Goal: Information Seeking & Learning: Learn about a topic

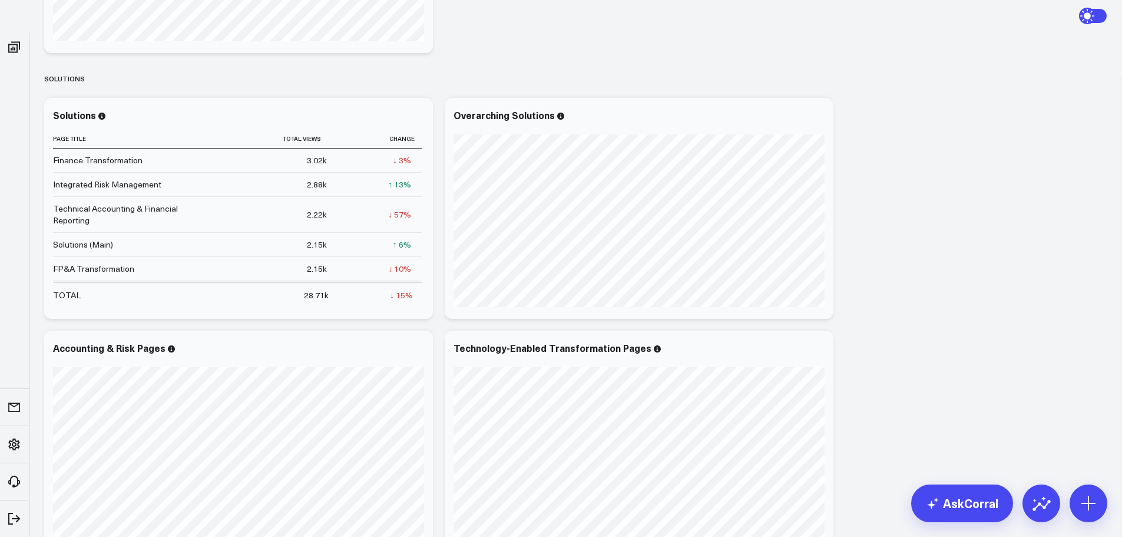
scroll to position [123, 0]
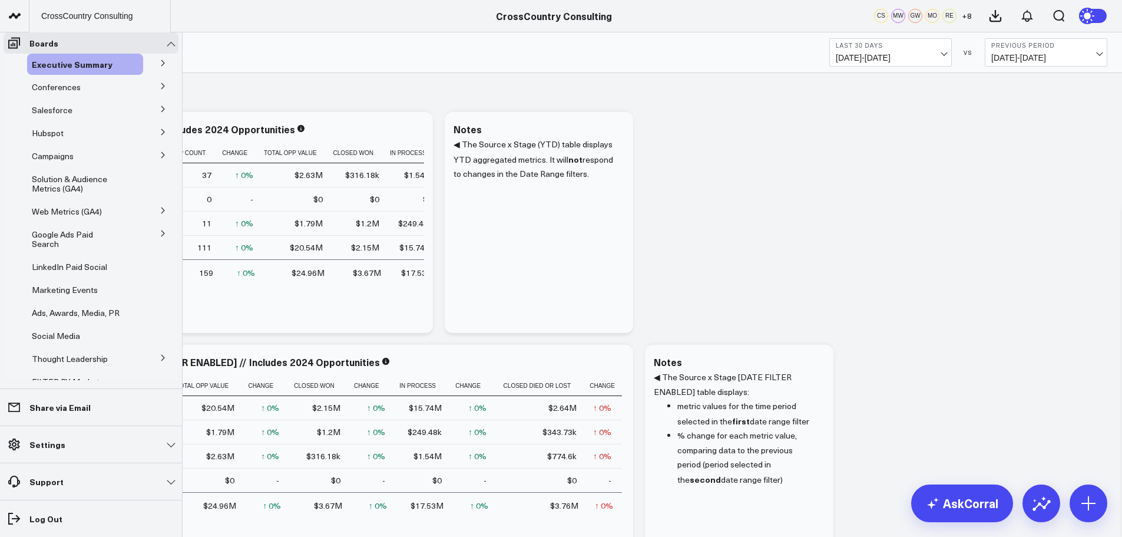
click at [47, 190] on span "Solution & Audience Metrics (GA4)" at bounding box center [69, 183] width 75 height 21
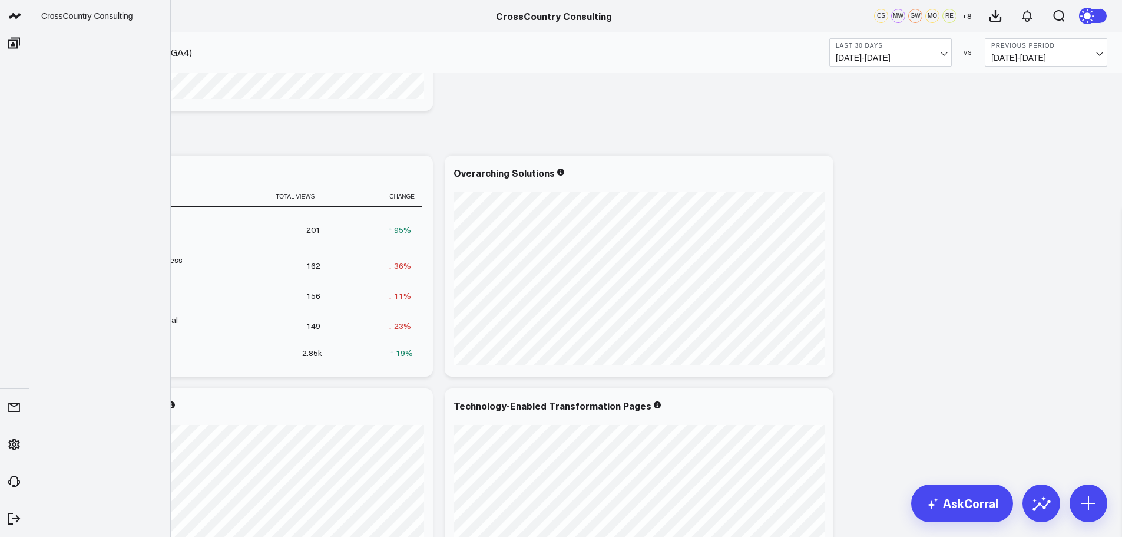
scroll to position [116, 0]
click at [947, 54] on button "Last 30 Days [DATE] - [DATE]" at bounding box center [890, 52] width 123 height 28
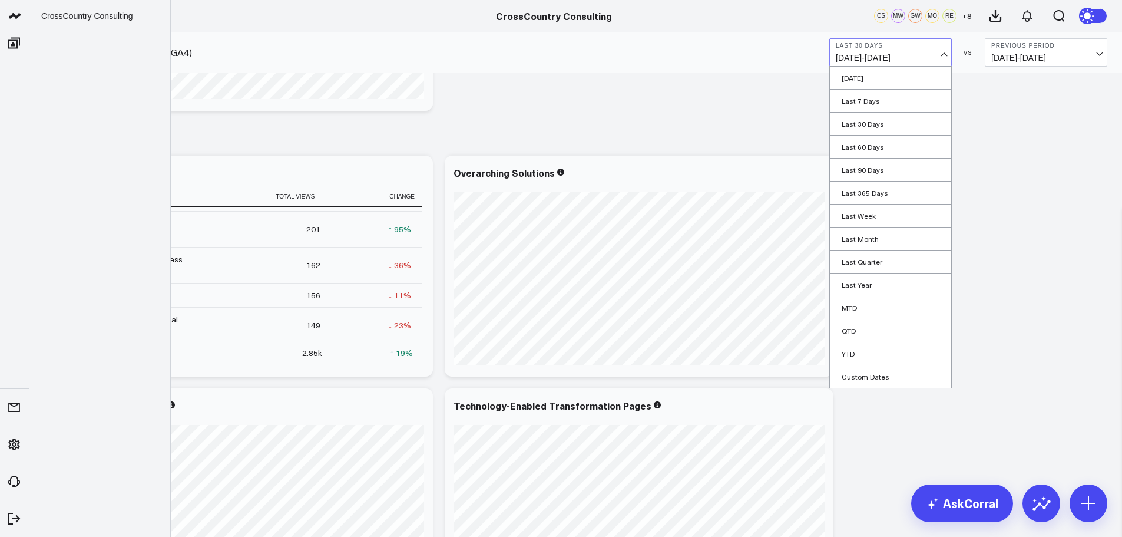
click at [879, 352] on link "YTD" at bounding box center [890, 353] width 121 height 22
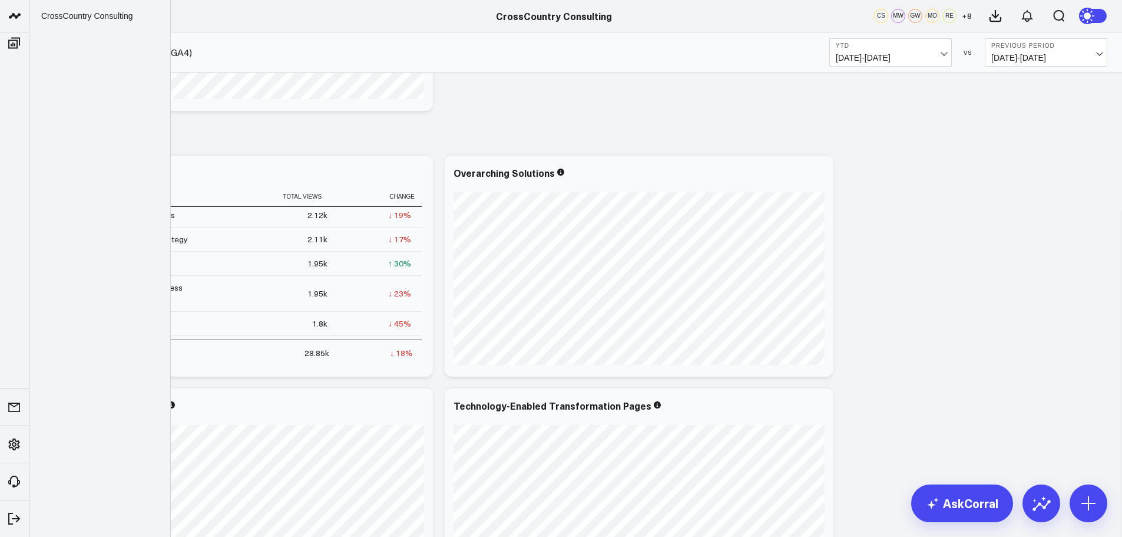
scroll to position [137, 0]
click at [228, 299] on td "1.95k" at bounding box center [269, 292] width 138 height 36
click at [319, 300] on td "1.95k" at bounding box center [269, 292] width 138 height 36
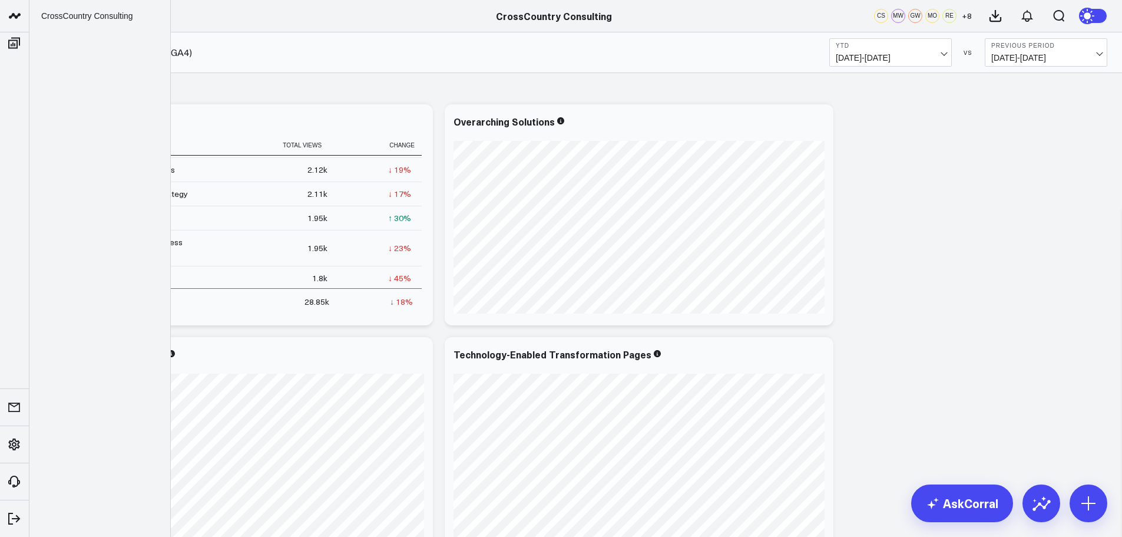
scroll to position [131, 0]
click at [397, 250] on div "↓ 23%" at bounding box center [399, 247] width 23 height 12
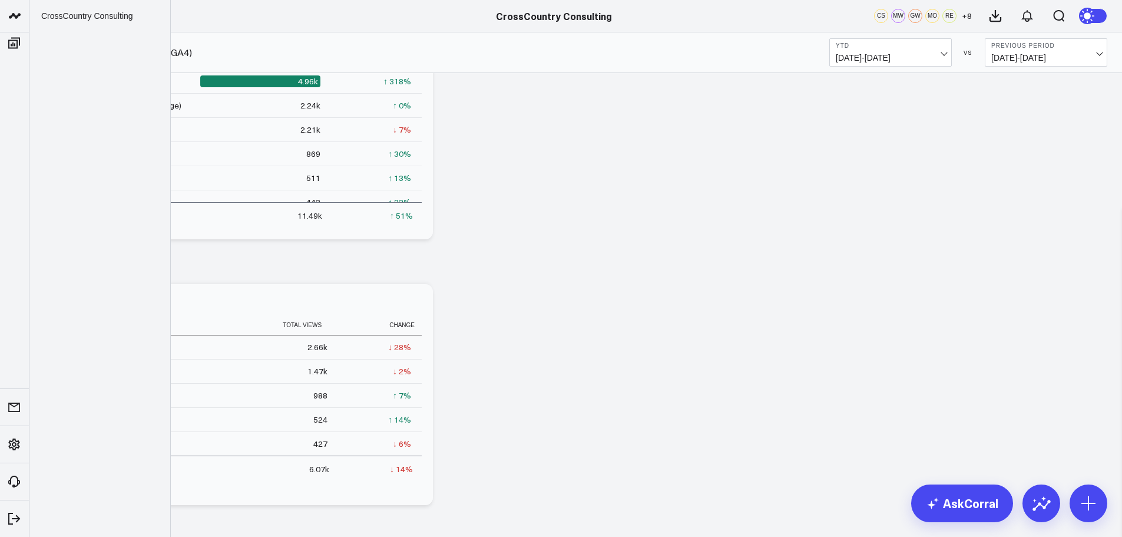
scroll to position [1135, 0]
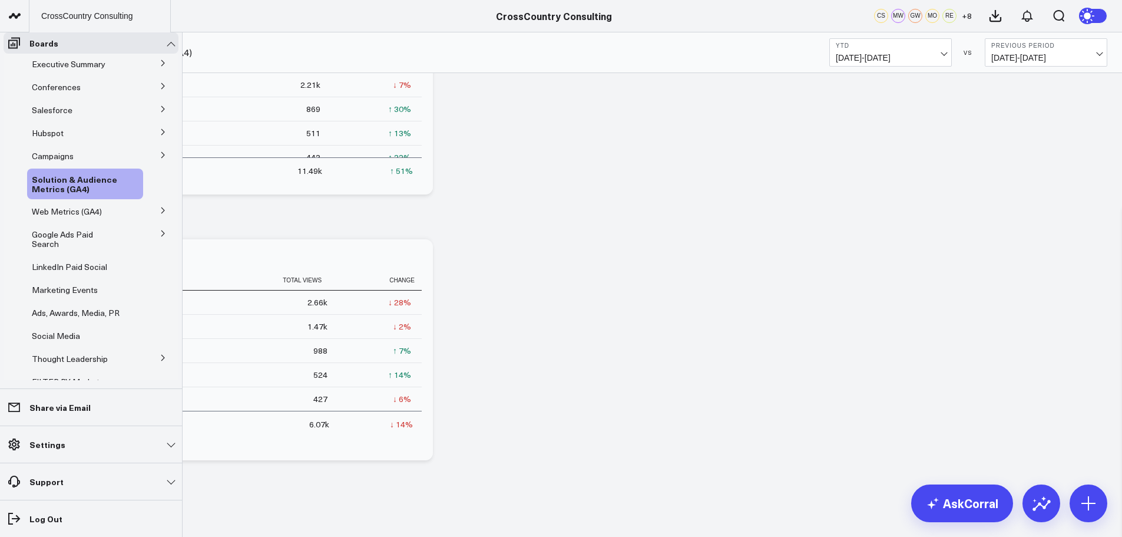
click at [115, 219] on icon at bounding box center [117, 211] width 14 height 14
click at [149, 216] on button at bounding box center [163, 210] width 31 height 18
click at [71, 238] on span "AI & LLM Metrics" at bounding box center [71, 232] width 65 height 11
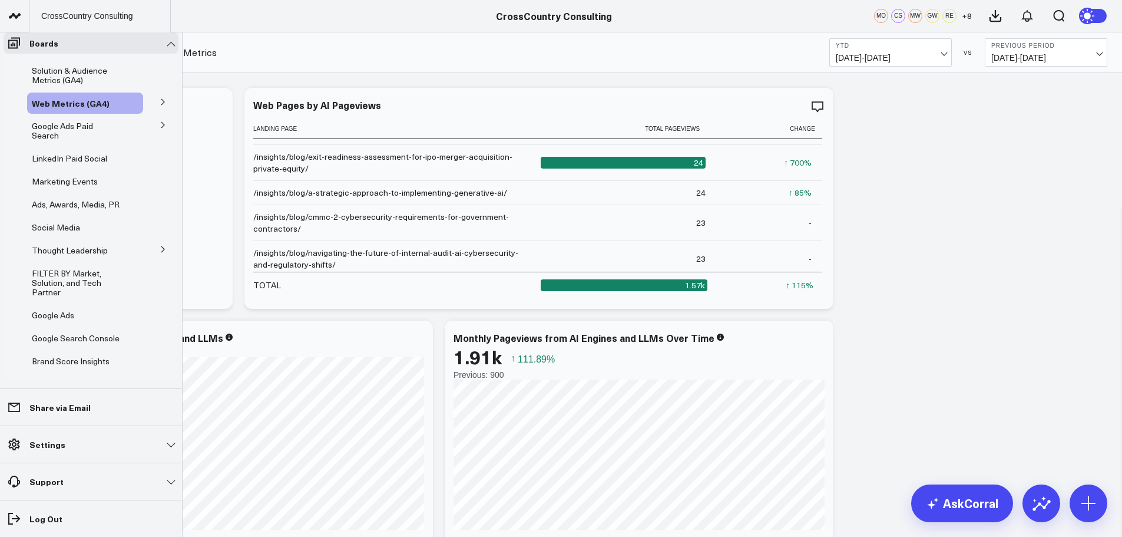
scroll to position [118, 0]
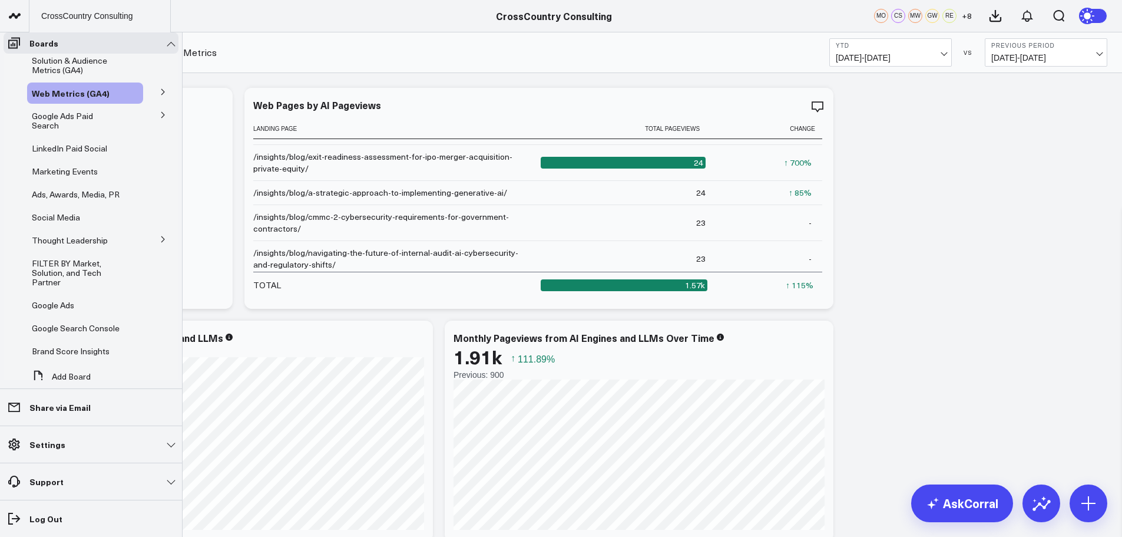
click at [90, 287] on span "FILTER BY Market, Solution, and Tech Partner" at bounding box center [67, 272] width 70 height 30
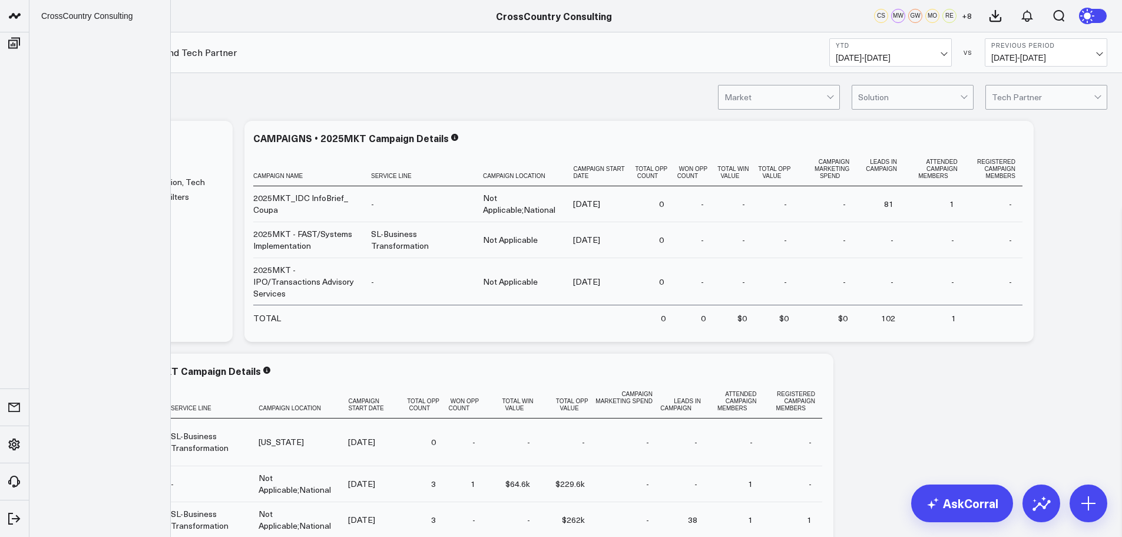
click at [964, 95] on div at bounding box center [964, 95] width 6 height 6
click at [933, 124] on div "Accounting Advisory" at bounding box center [912, 122] width 121 height 24
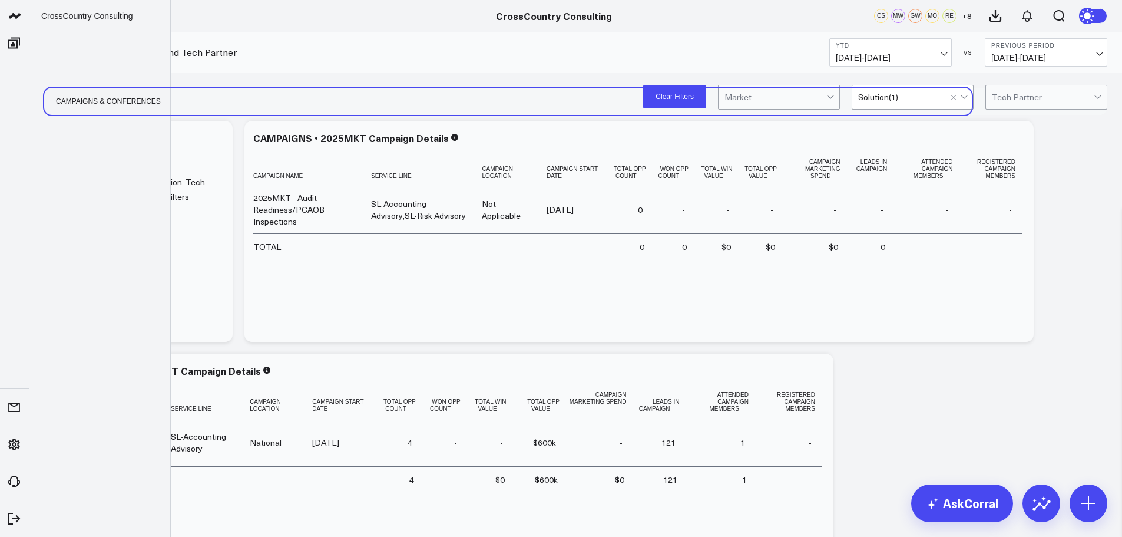
click at [522, 104] on div "Campaigns & Conferences" at bounding box center [508, 101] width 928 height 27
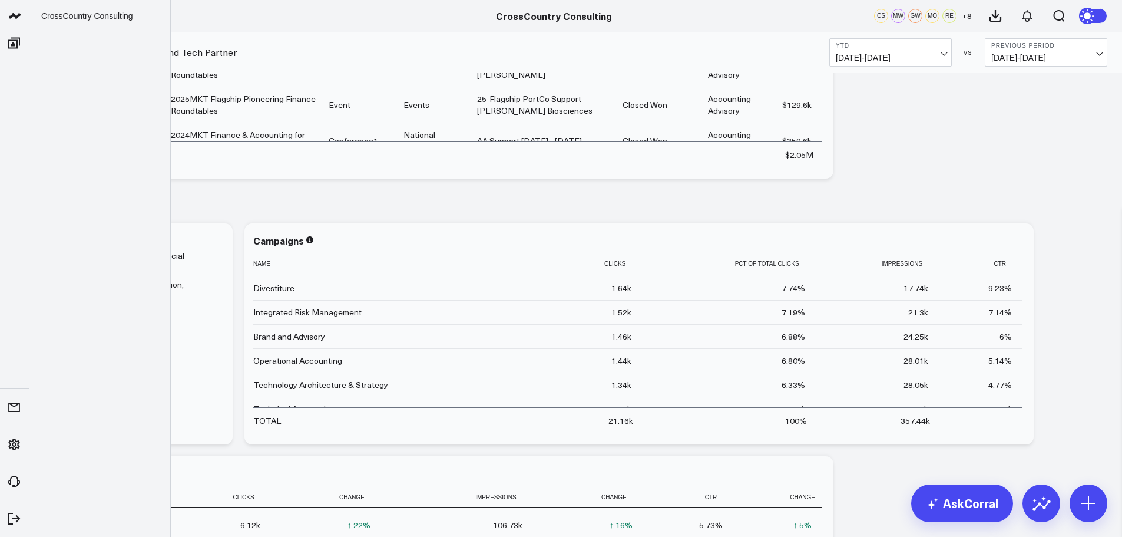
scroll to position [71, 0]
click at [329, 362] on div "Operational Accounting" at bounding box center [297, 360] width 89 height 12
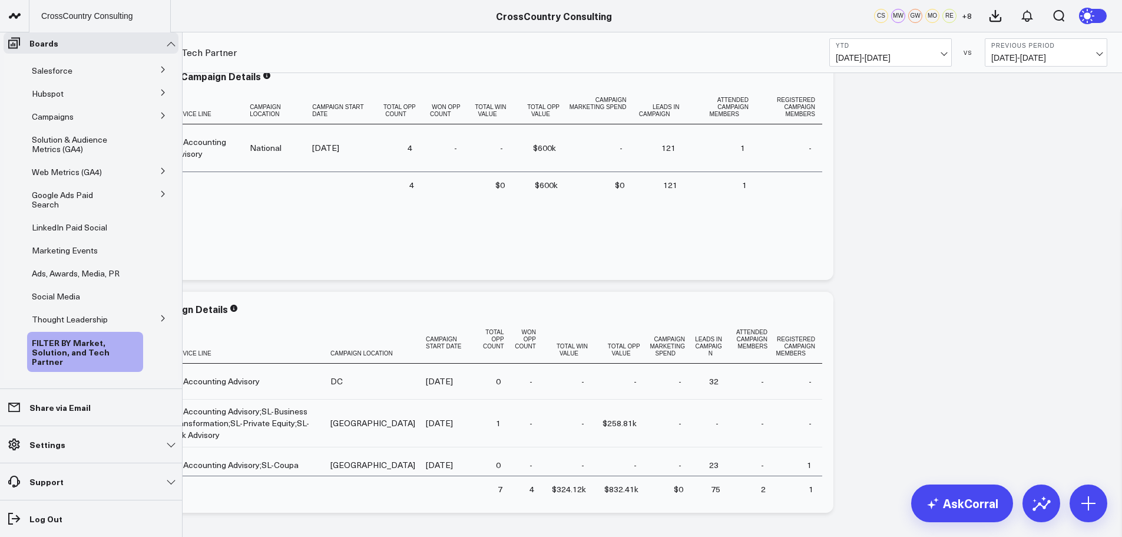
scroll to position [41, 0]
click at [161, 325] on button at bounding box center [163, 316] width 31 height 18
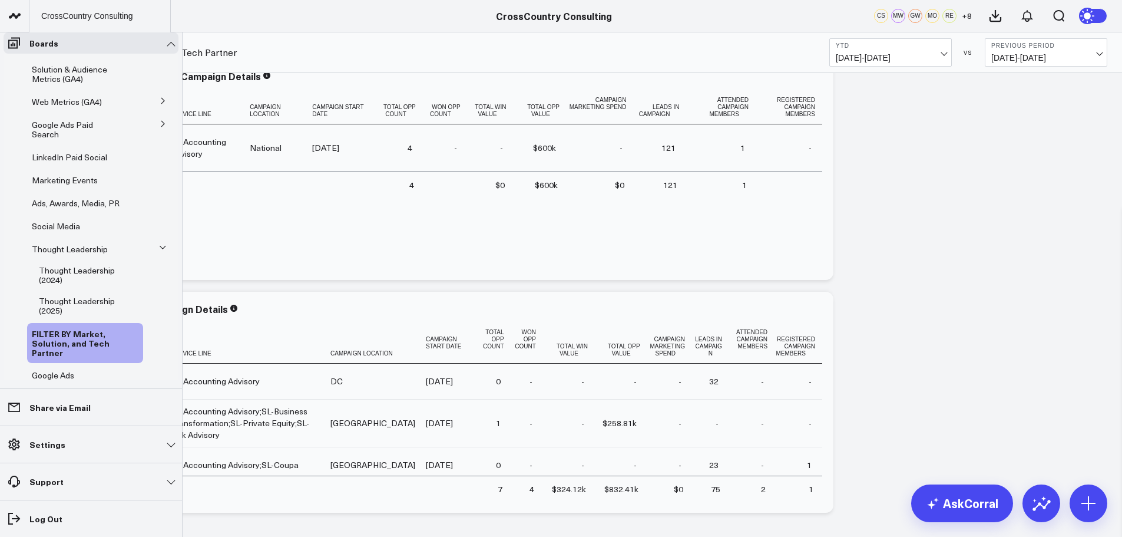
scroll to position [114, 0]
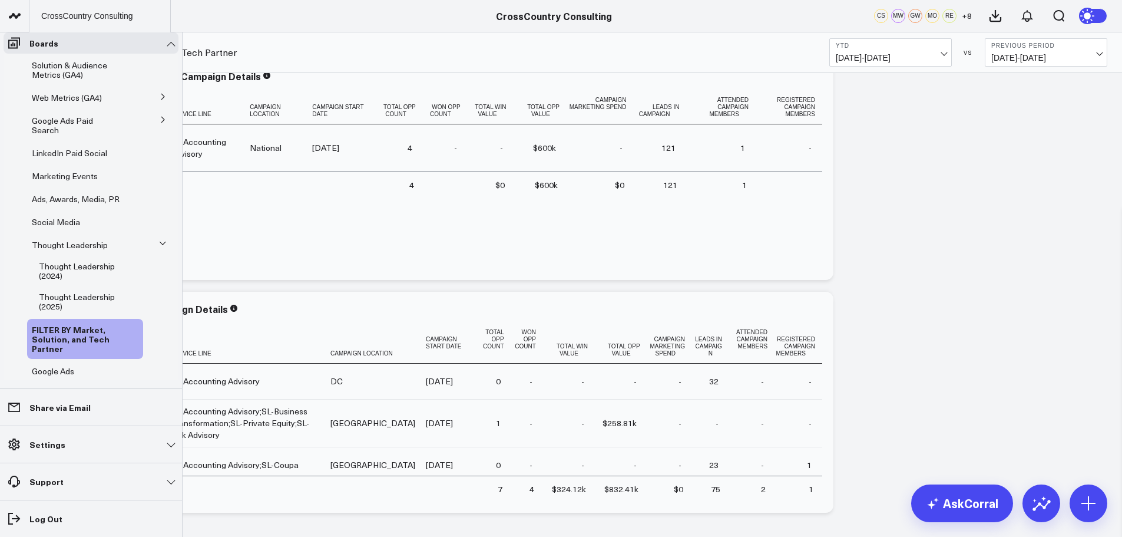
click at [97, 303] on span "Thought Leadership (2025)" at bounding box center [77, 301] width 76 height 21
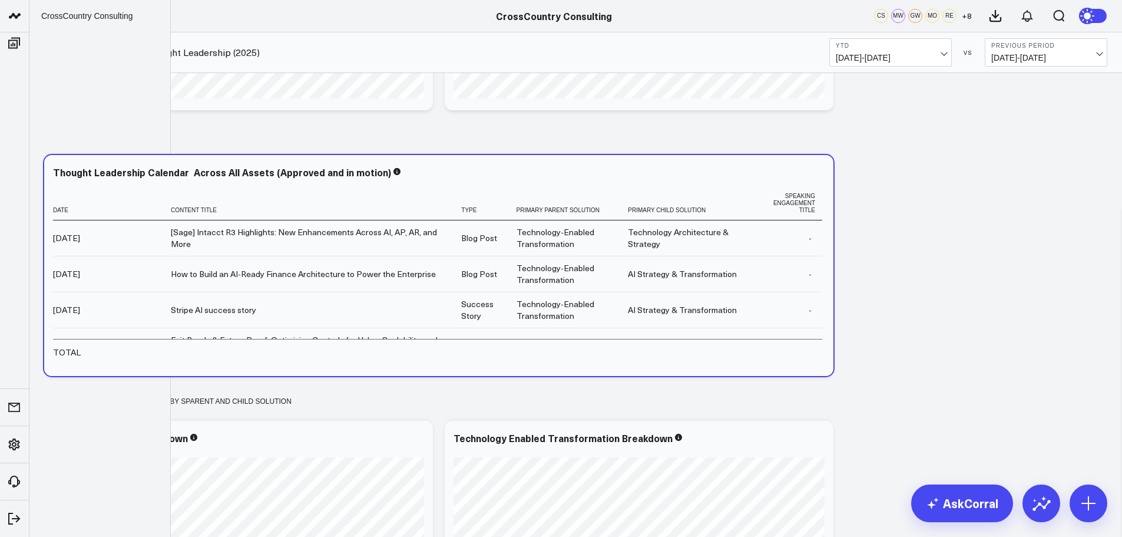
click at [706, 210] on icon at bounding box center [710, 210] width 9 height 7
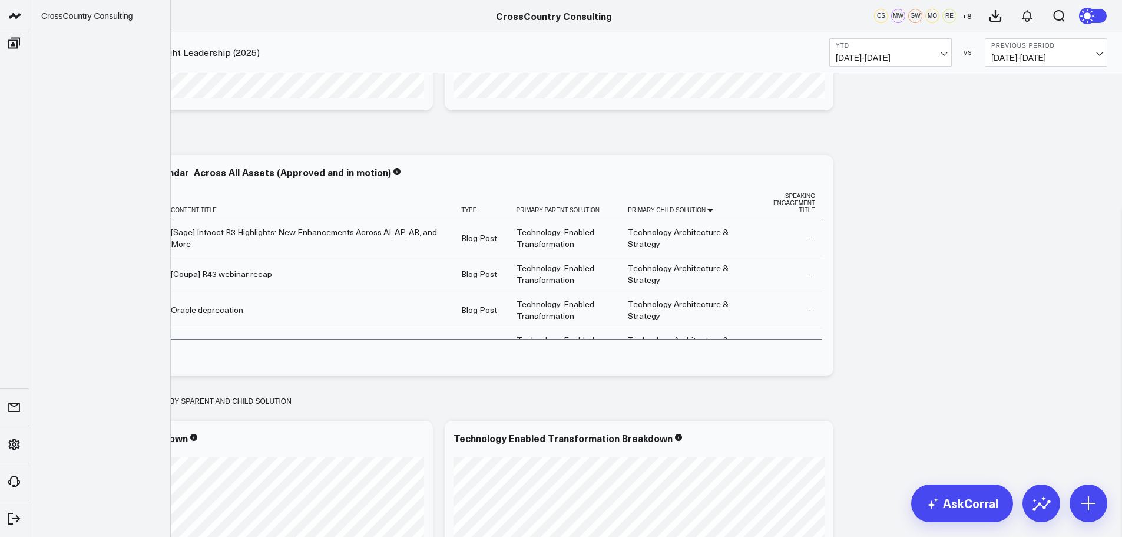
click at [600, 211] on icon at bounding box center [604, 210] width 9 height 7
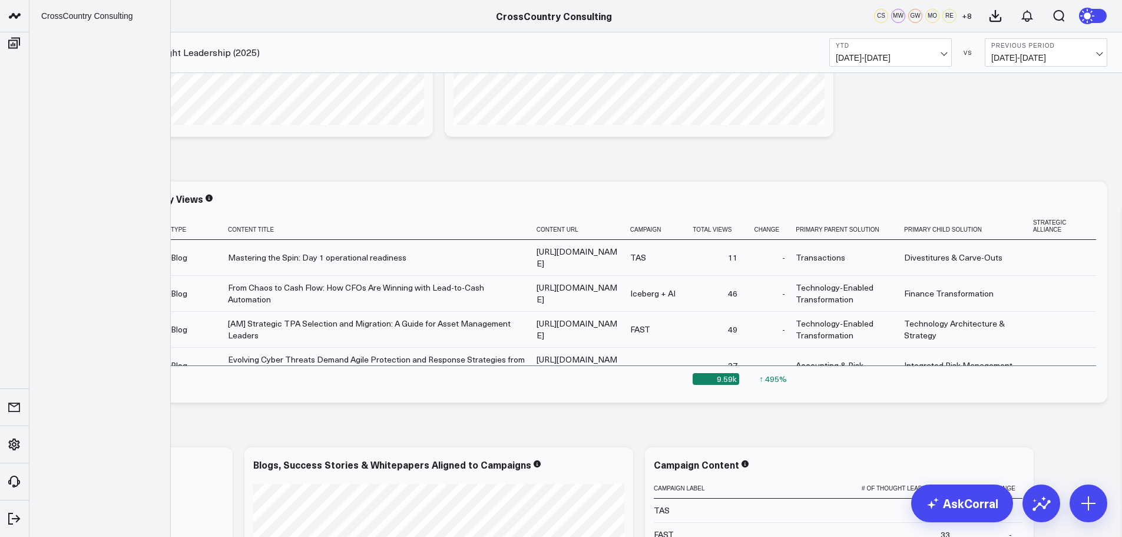
scroll to position [2512, 0]
click at [904, 227] on th "Primary Parent Solution" at bounding box center [850, 225] width 108 height 27
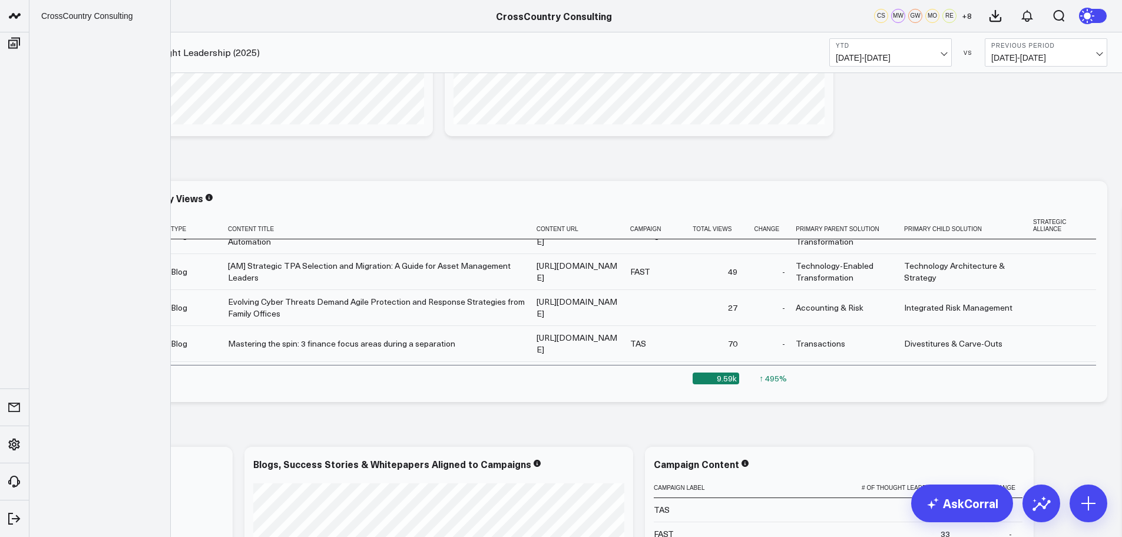
scroll to position [0, 0]
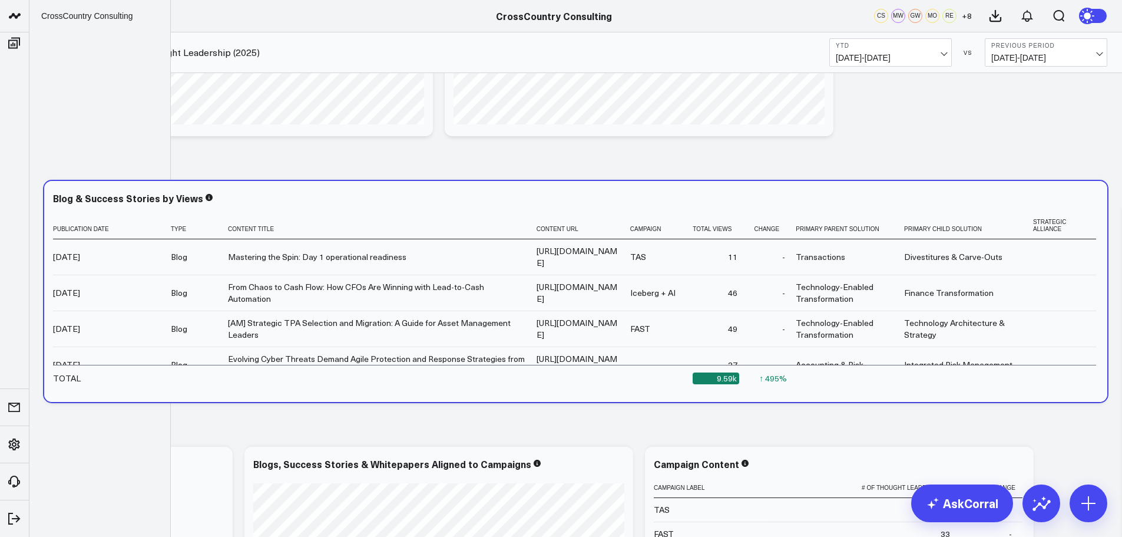
click at [890, 223] on th "Primary Parent Solution" at bounding box center [850, 225] width 108 height 27
click at [889, 226] on icon at bounding box center [883, 229] width 9 height 7
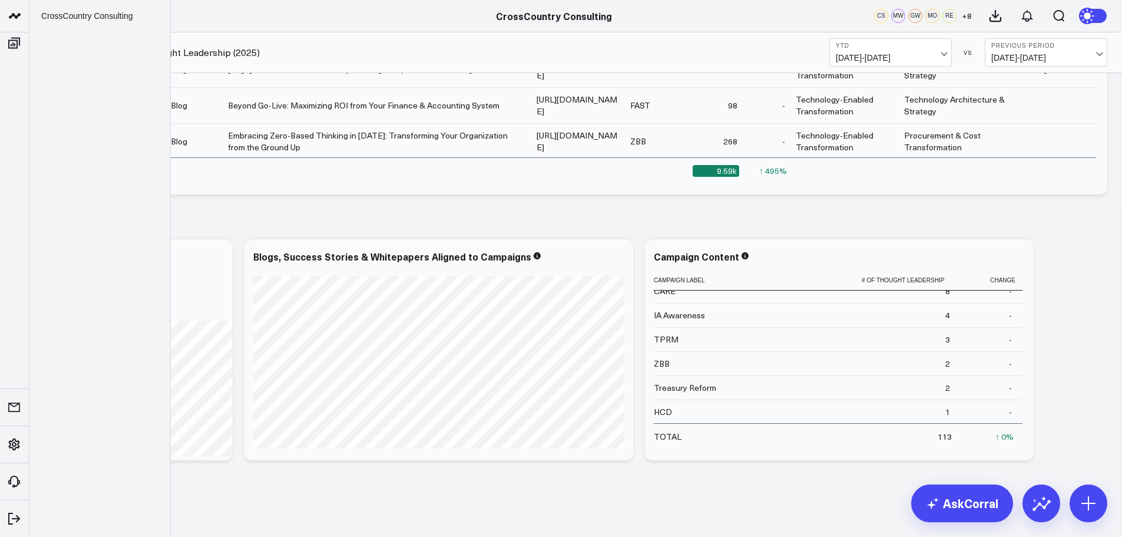
scroll to position [2718, 0]
